Goal: Information Seeking & Learning: Learn about a topic

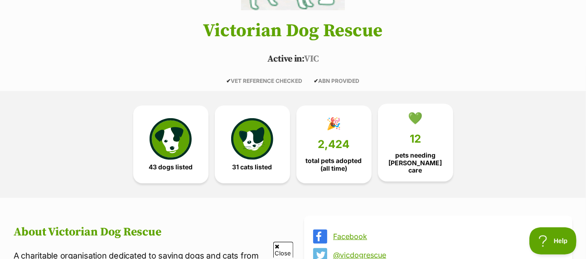
scroll to position [181, 0]
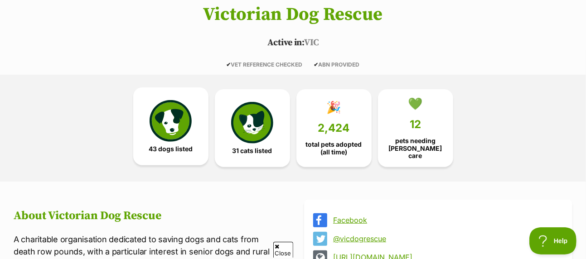
click at [182, 100] on img at bounding box center [171, 121] width 42 height 42
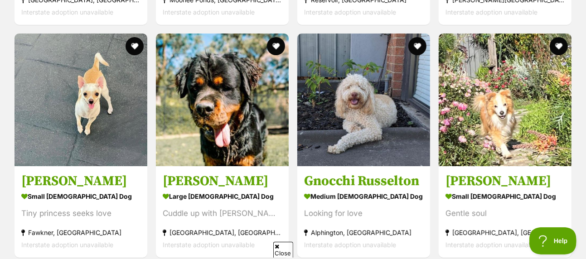
scroll to position [2145, 0]
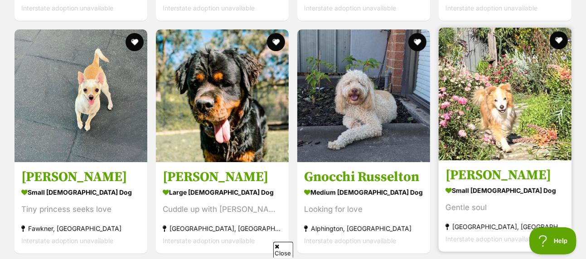
click at [500, 73] on img at bounding box center [505, 94] width 133 height 133
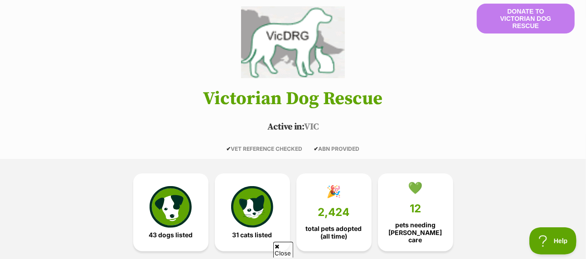
scroll to position [96, 0]
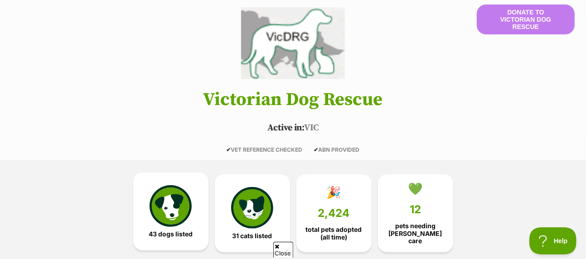
click at [173, 185] on img at bounding box center [171, 206] width 42 height 42
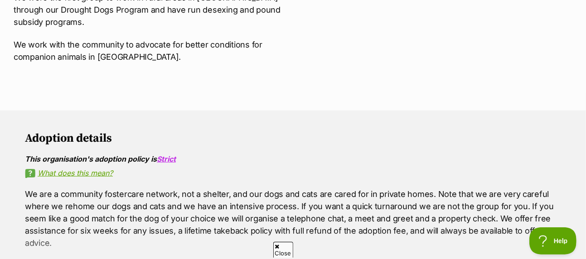
scroll to position [467, 0]
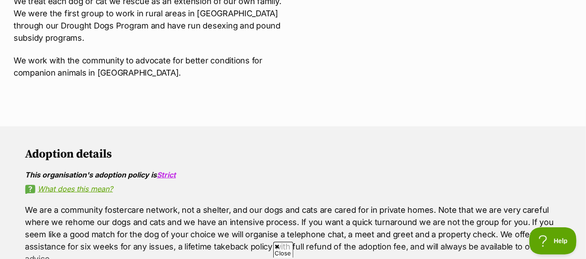
click at [285, 249] on span "Close" at bounding box center [283, 250] width 20 height 16
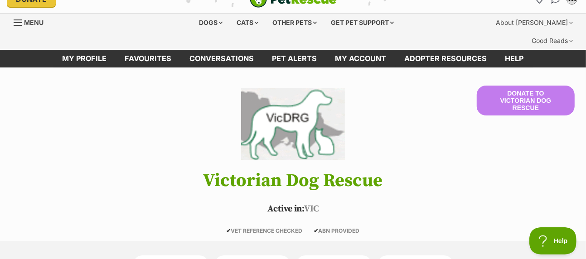
scroll to position [14, 0]
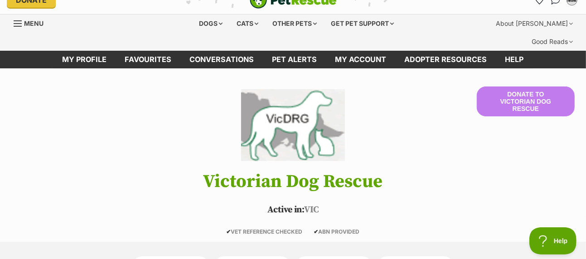
click at [311, 112] on img at bounding box center [292, 125] width 103 height 77
click at [369, 51] on link "My account" at bounding box center [360, 60] width 69 height 18
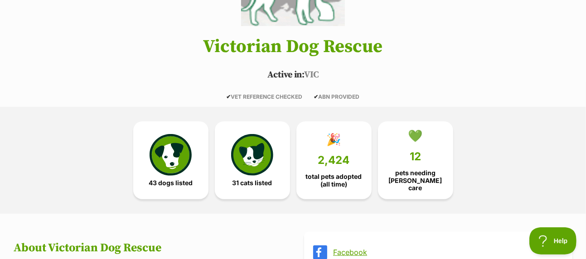
scroll to position [150, 0]
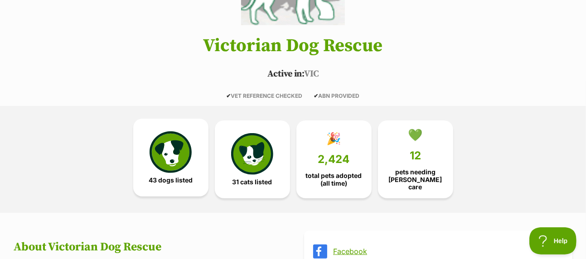
click at [189, 131] on img at bounding box center [171, 152] width 42 height 42
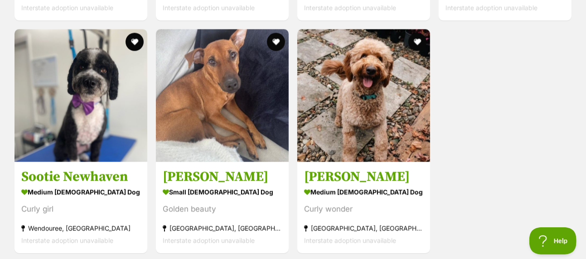
scroll to position [3369, 0]
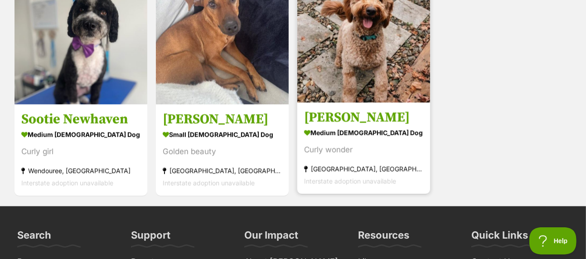
click at [373, 38] on img at bounding box center [363, 36] width 133 height 133
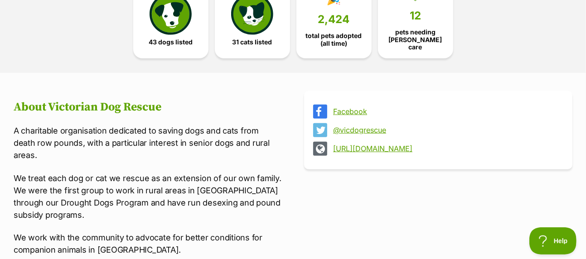
scroll to position [241, 0]
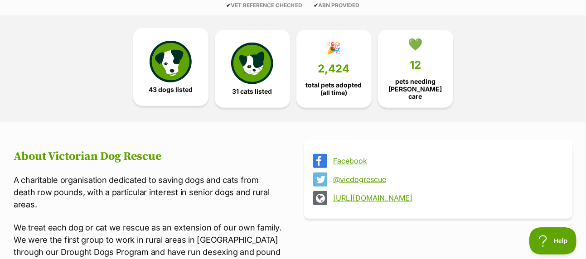
click at [171, 53] on img at bounding box center [171, 62] width 42 height 42
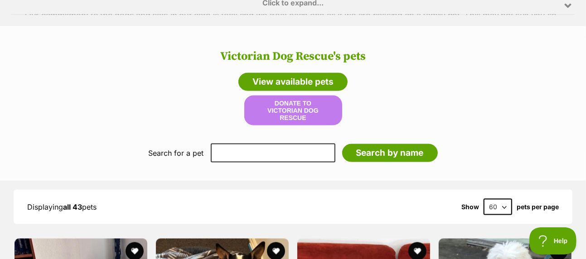
scroll to position [785, 0]
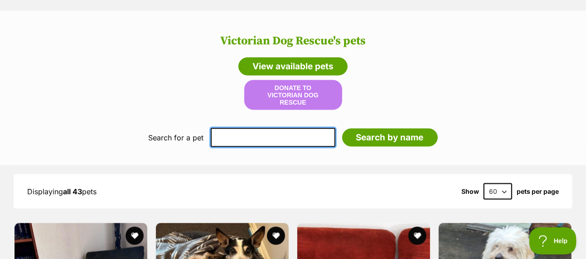
click at [227, 128] on input "text" at bounding box center [273, 137] width 125 height 19
drag, startPoint x: 255, startPoint y: 102, endPoint x: 222, endPoint y: 100, distance: 33.1
click at [222, 128] on input "about missy" at bounding box center [273, 137] width 125 height 19
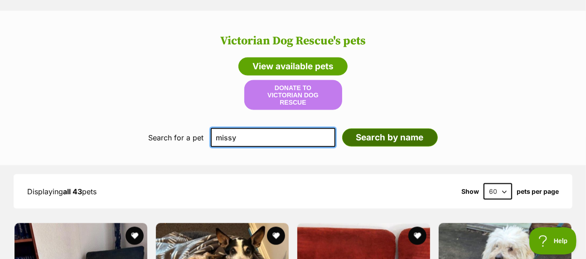
type input "missy"
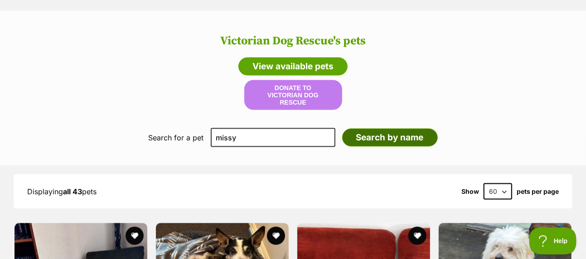
click at [375, 129] on input "Search by name" at bounding box center [390, 138] width 96 height 18
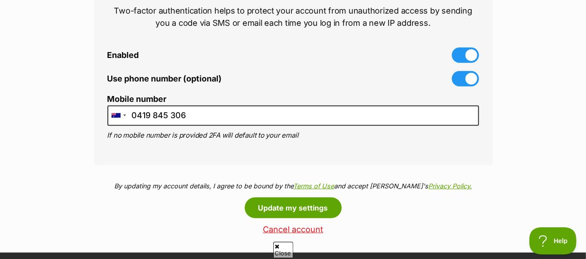
scroll to position [453, 0]
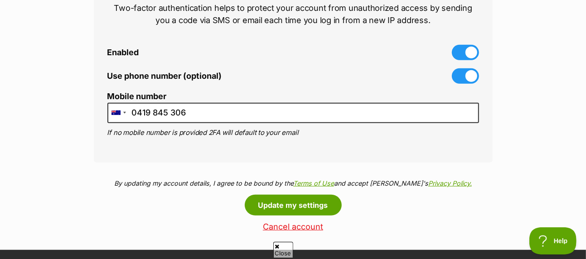
click at [280, 248] on span "Close" at bounding box center [283, 250] width 20 height 16
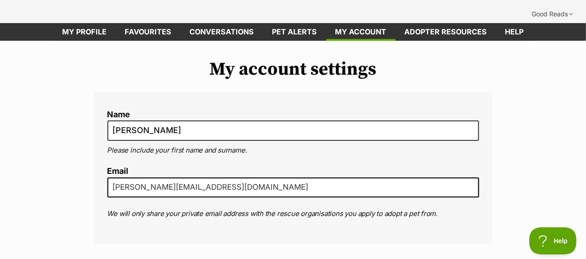
scroll to position [0, 0]
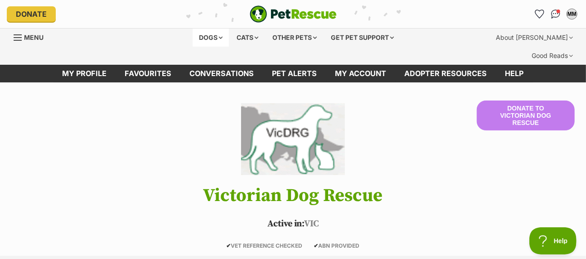
click at [200, 31] on div "Dogs" at bounding box center [211, 38] width 36 height 18
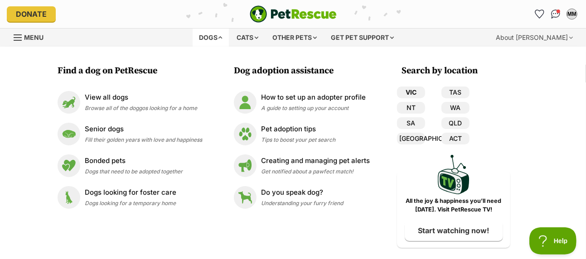
click at [415, 92] on link "VIC" at bounding box center [411, 93] width 28 height 12
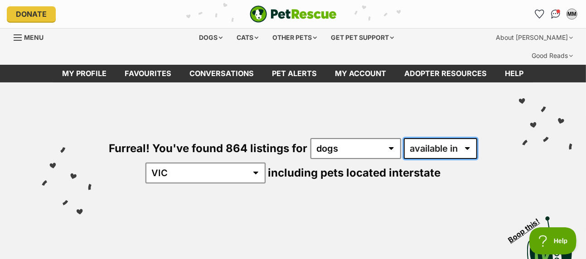
click at [466, 138] on select "available in located in" at bounding box center [440, 148] width 73 height 21
select select "disabled"
click at [404, 138] on select "available in located in" at bounding box center [440, 148] width 73 height 21
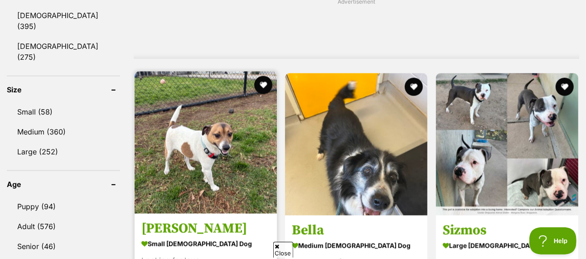
scroll to position [816, 0]
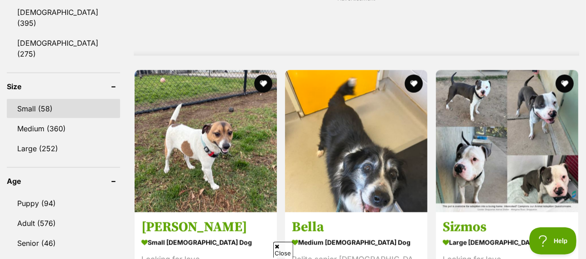
click at [46, 99] on link "Small (58)" at bounding box center [63, 108] width 113 height 19
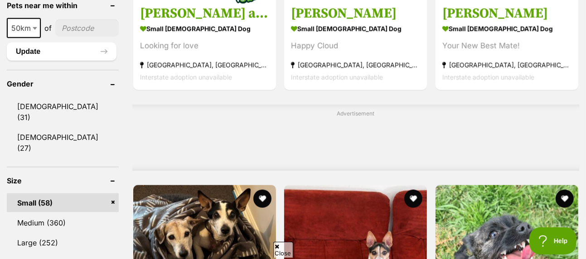
scroll to position [725, 0]
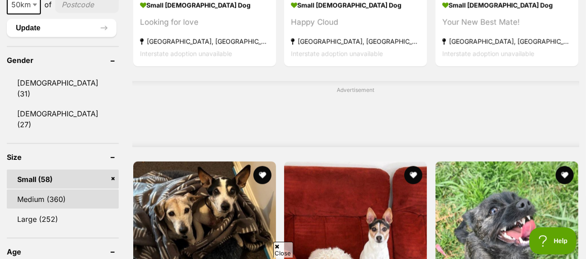
click at [55, 190] on link "Medium (360)" at bounding box center [63, 199] width 112 height 19
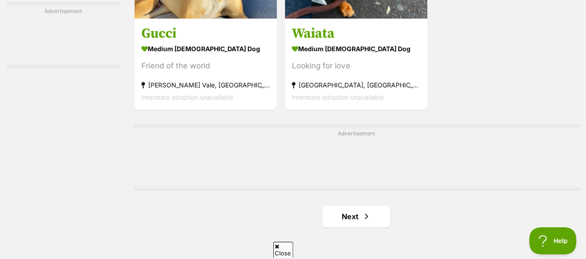
scroll to position [2131, 0]
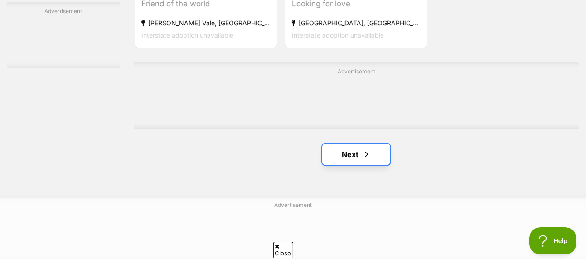
click at [333, 144] on link "Next" at bounding box center [356, 155] width 68 height 22
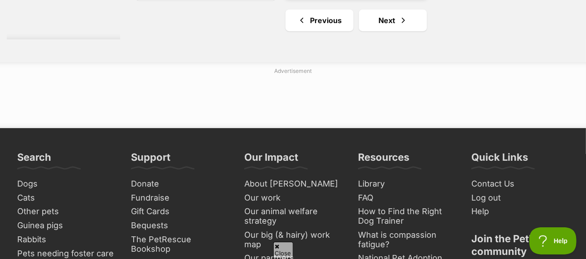
scroll to position [2267, 0]
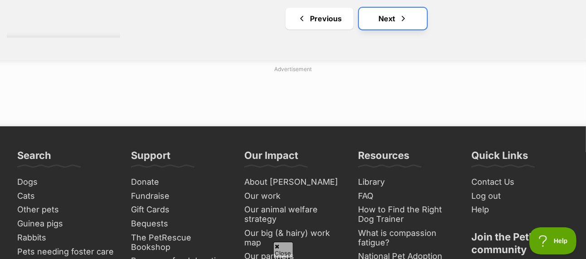
click at [378, 8] on link "Next" at bounding box center [393, 19] width 68 height 22
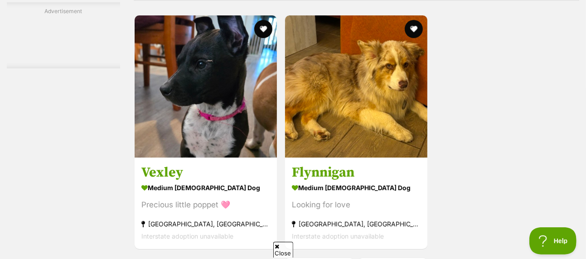
scroll to position [2131, 0]
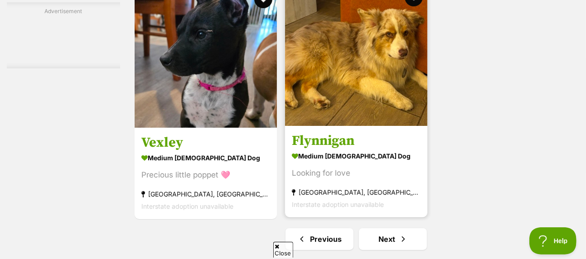
click at [350, 67] on img at bounding box center [356, 55] width 142 height 142
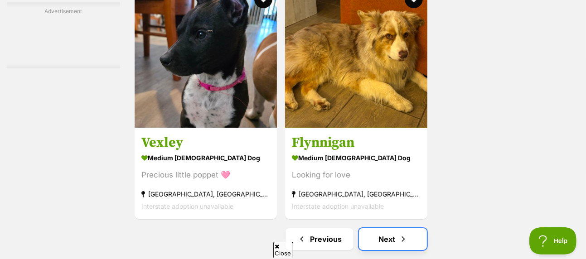
click at [413, 228] on link "Next" at bounding box center [393, 239] width 68 height 22
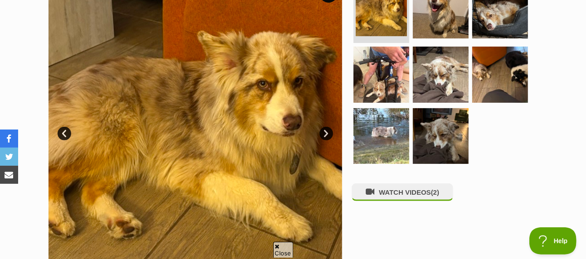
scroll to position [272, 0]
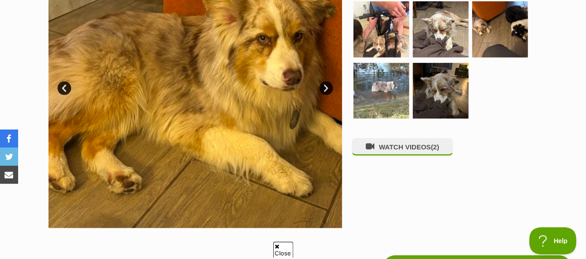
click at [291, 248] on span "Close" at bounding box center [283, 250] width 20 height 16
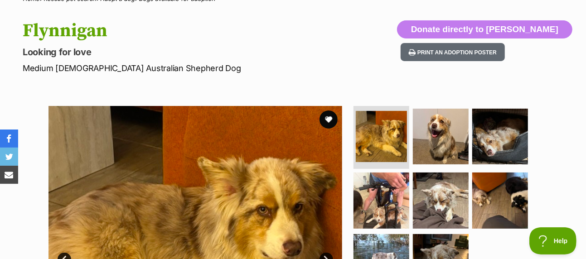
scroll to position [0, 0]
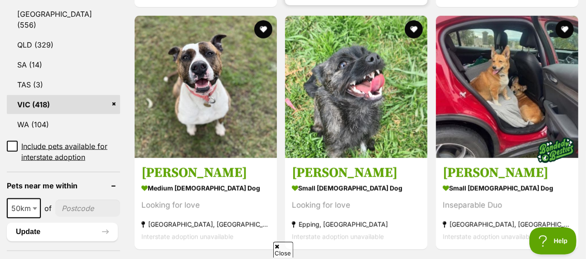
scroll to position [544, 0]
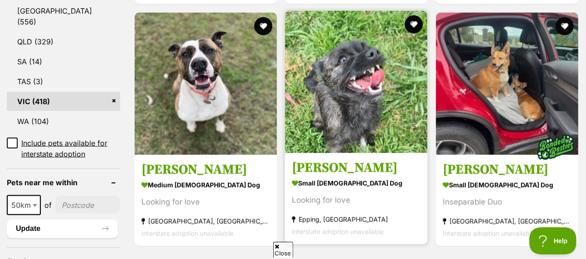
click at [388, 85] on img at bounding box center [356, 82] width 142 height 142
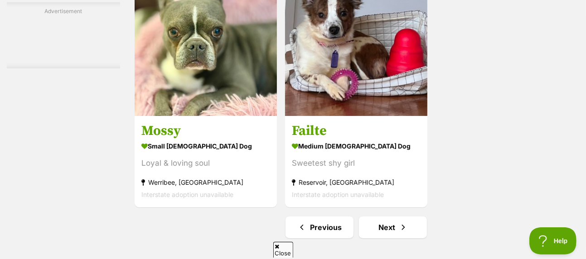
scroll to position [2085, 0]
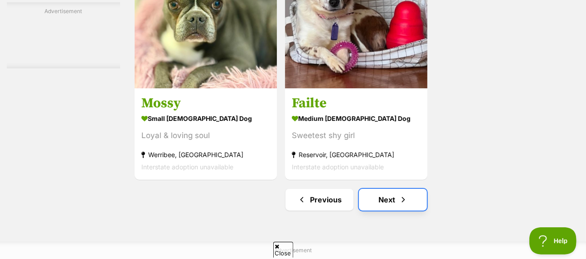
click at [389, 194] on link "Next" at bounding box center [393, 200] width 68 height 22
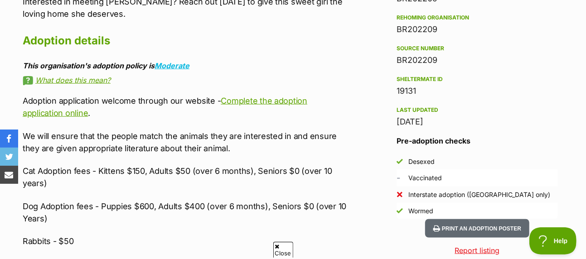
scroll to position [816, 0]
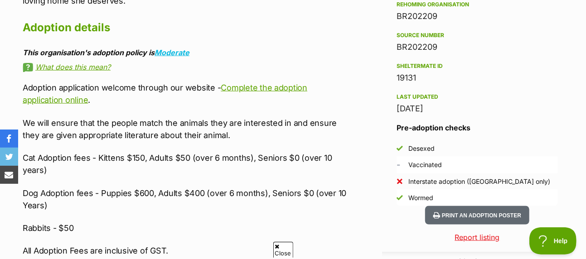
click at [283, 251] on span "Close" at bounding box center [283, 250] width 20 height 16
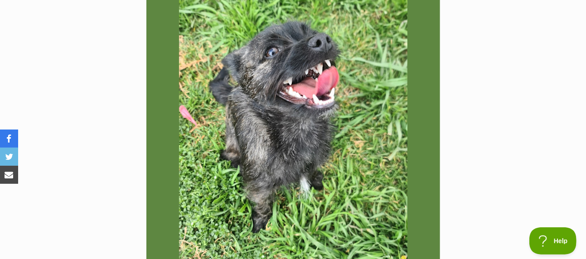
scroll to position [0, 0]
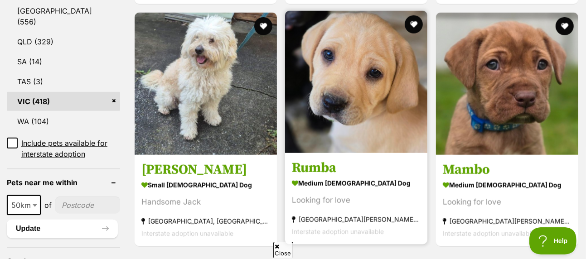
scroll to position [499, 0]
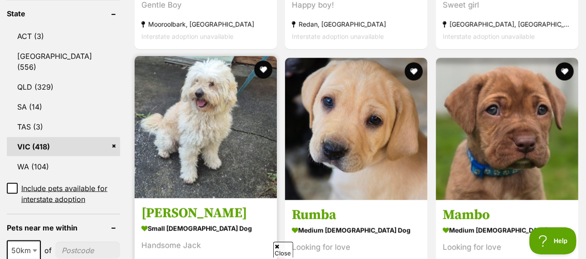
click at [223, 85] on img at bounding box center [206, 127] width 142 height 142
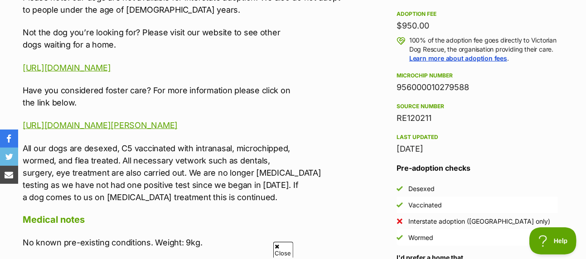
scroll to position [680, 0]
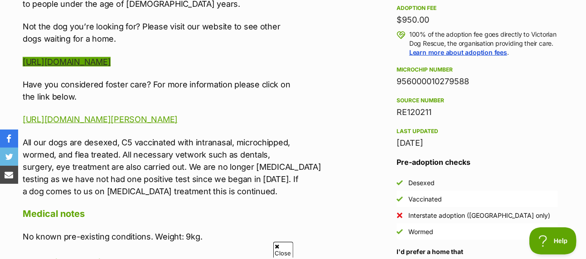
click at [111, 57] on link "https://www.victoriandogrescue.org.au/dogs-for-adoption/" at bounding box center [67, 62] width 88 height 10
